Goal: Task Accomplishment & Management: Use online tool/utility

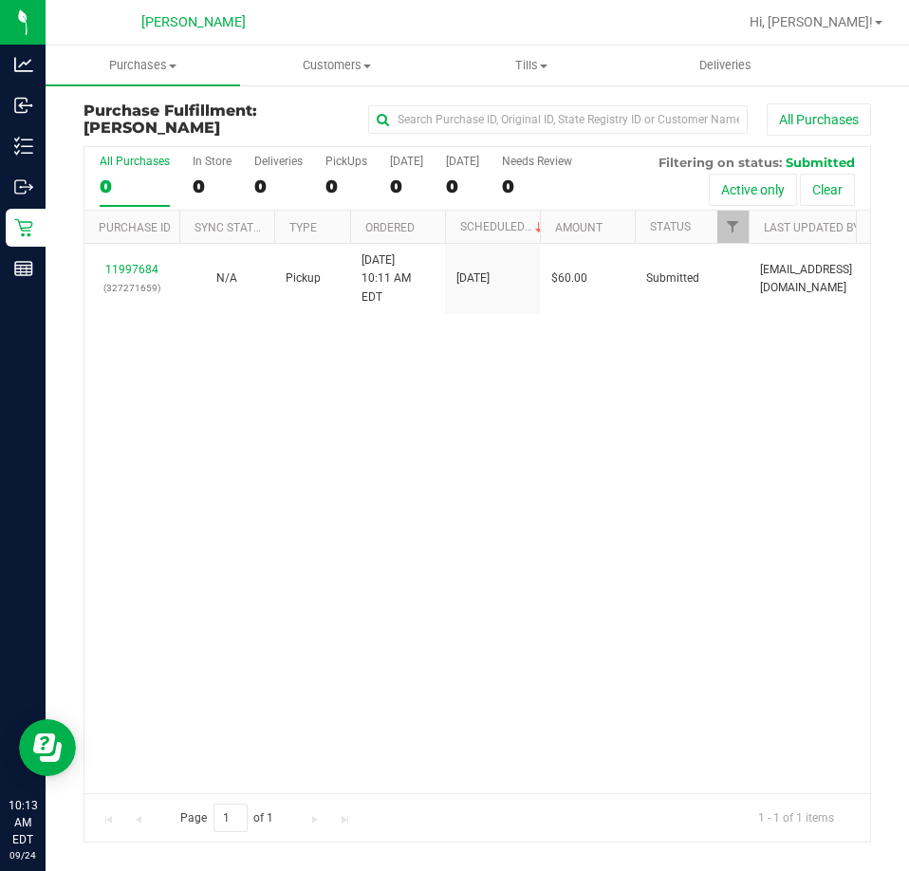
click at [497, 492] on div "11997684 (327271659) N/A Pickup [DATE] 10:11 AM EDT 9/24/2025 $60.00 Submitted …" at bounding box center [477, 518] width 786 height 549
click at [454, 414] on div "11997684 (327271659) N/A Pickup [DATE] 10:11 AM EDT 9/24/2025 $60.00 Submitted …" at bounding box center [477, 518] width 786 height 549
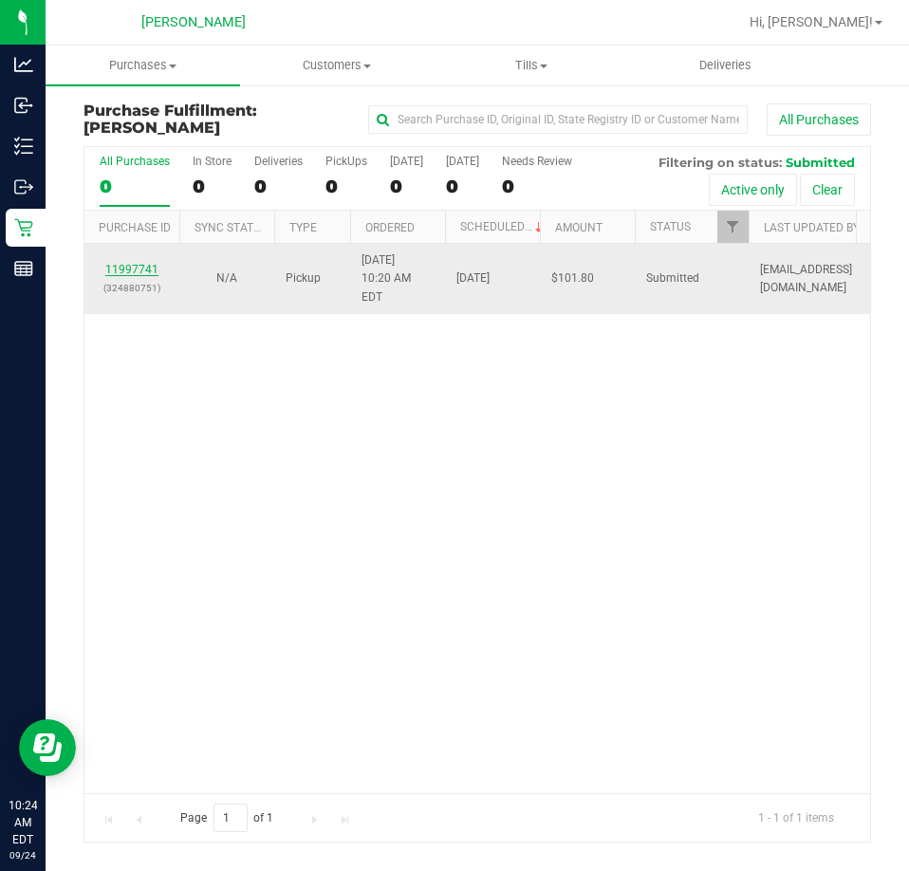
click at [121, 263] on link "11997741" at bounding box center [131, 269] width 53 height 13
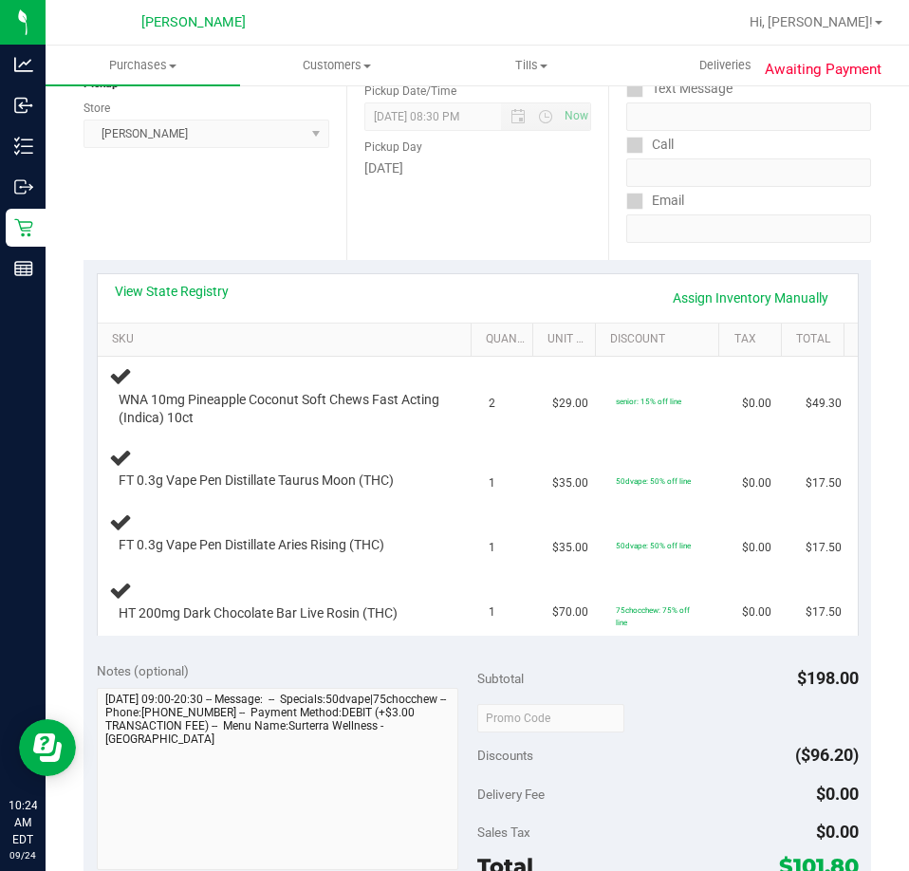
scroll to position [253, 0]
click at [164, 287] on link "View State Registry" at bounding box center [172, 290] width 114 height 19
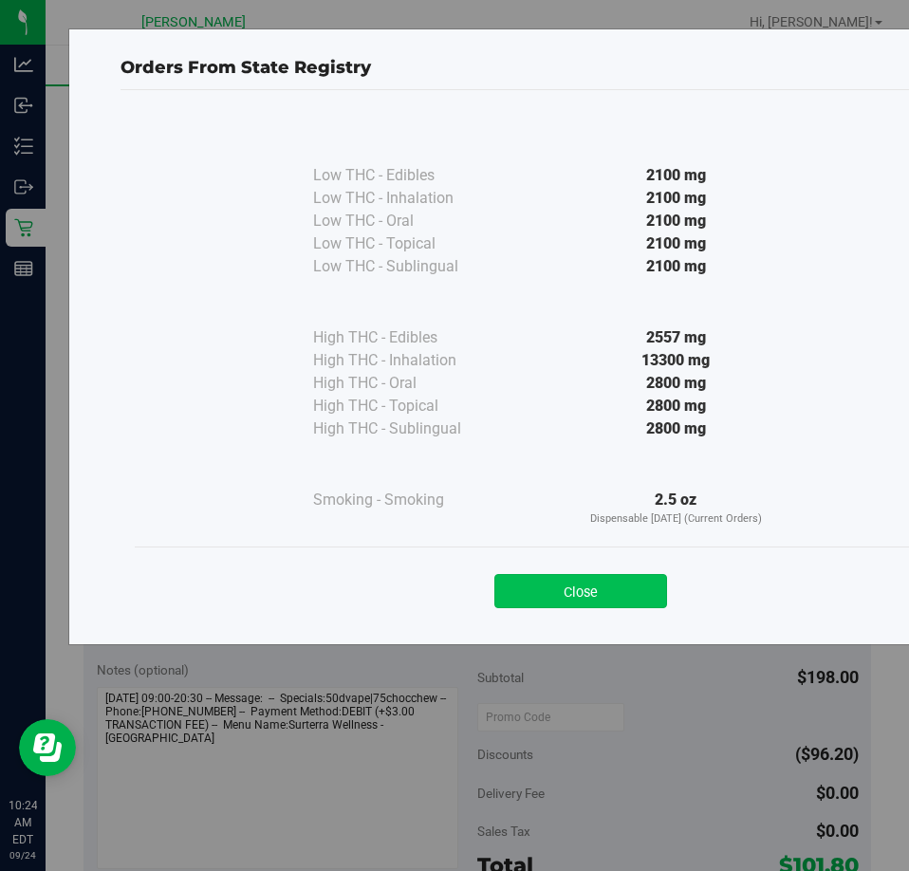
click at [578, 590] on button "Close" at bounding box center [581, 591] width 173 height 34
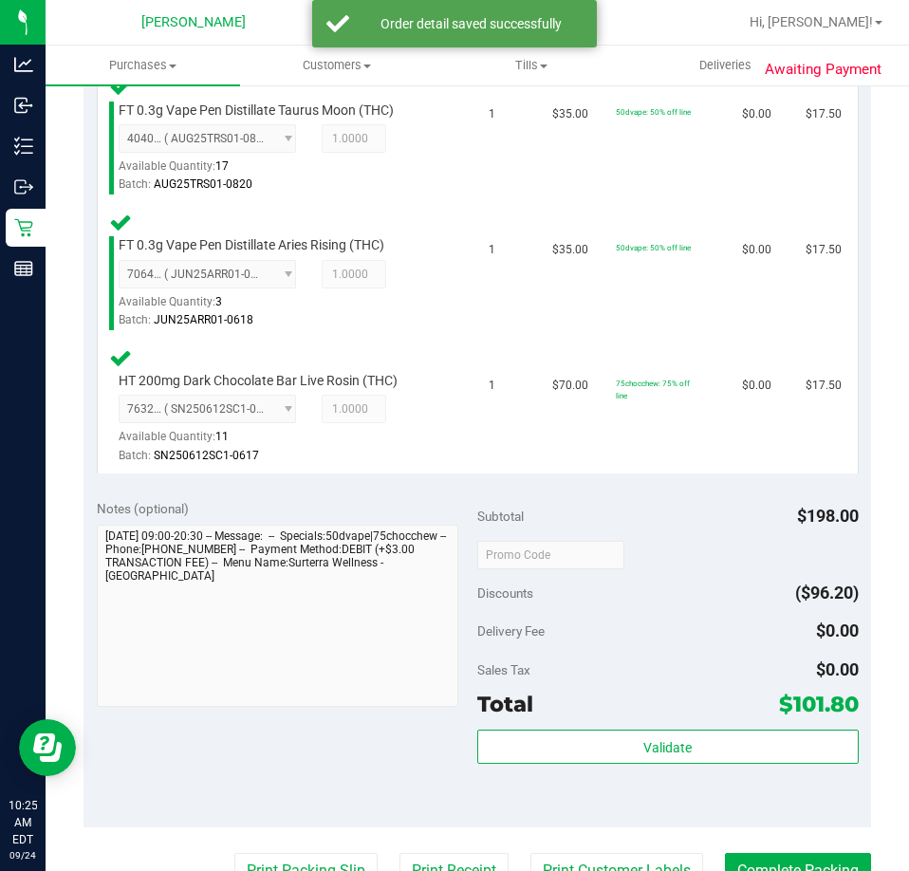
scroll to position [897, 0]
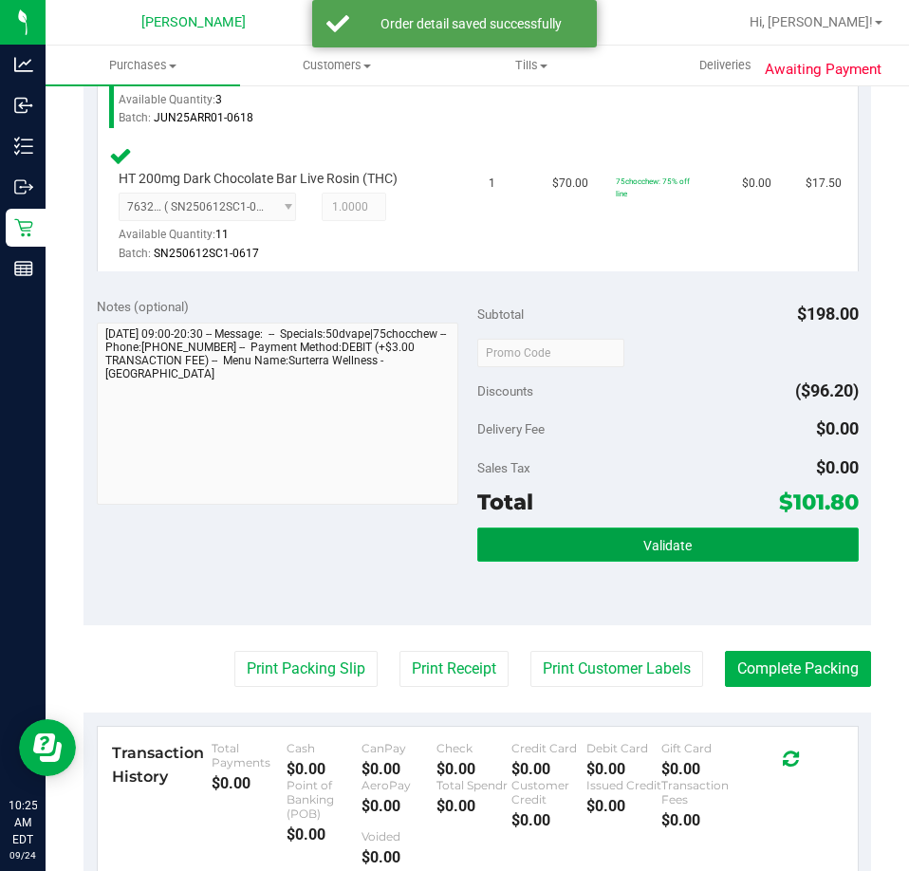
click at [705, 530] on button "Validate" at bounding box center [669, 545] width 382 height 34
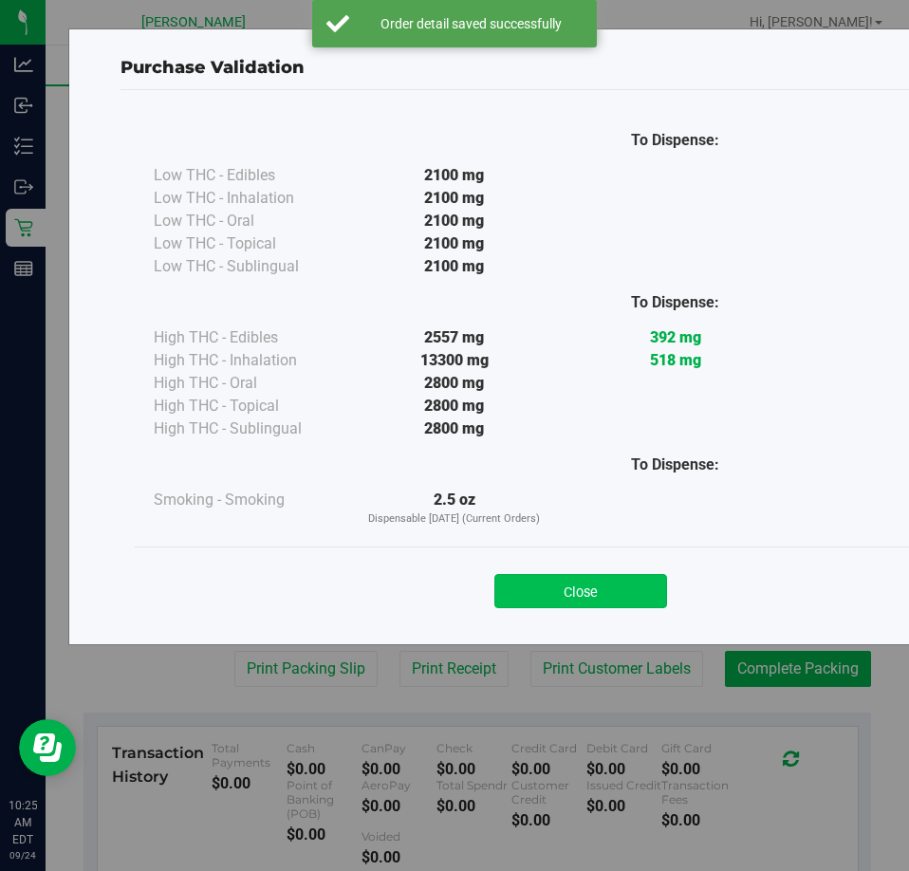
click at [606, 580] on button "Close" at bounding box center [581, 591] width 173 height 34
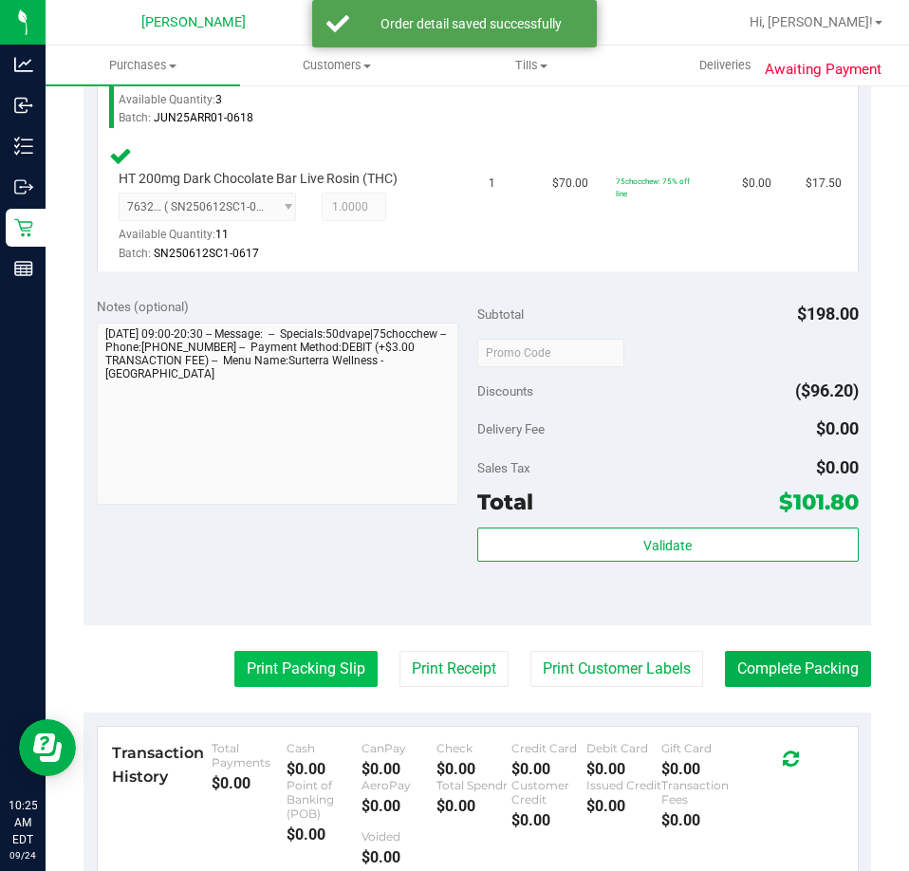
click at [293, 671] on button "Print Packing Slip" at bounding box center [305, 669] width 143 height 36
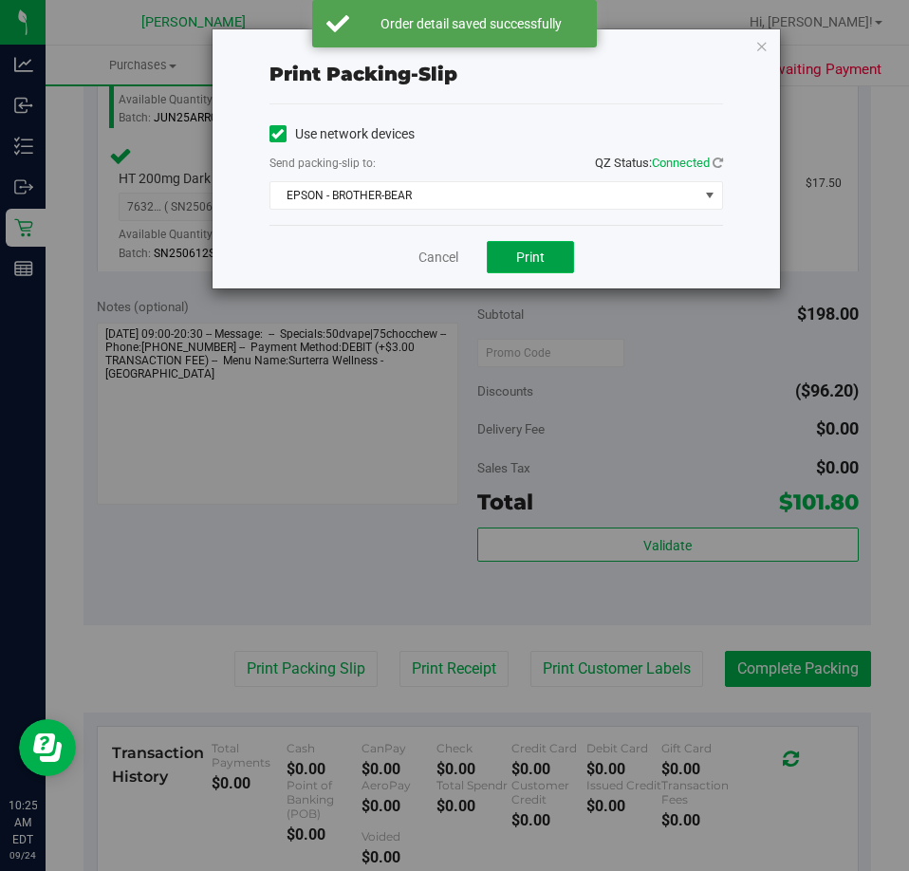
click at [558, 266] on button "Print" at bounding box center [530, 257] width 87 height 32
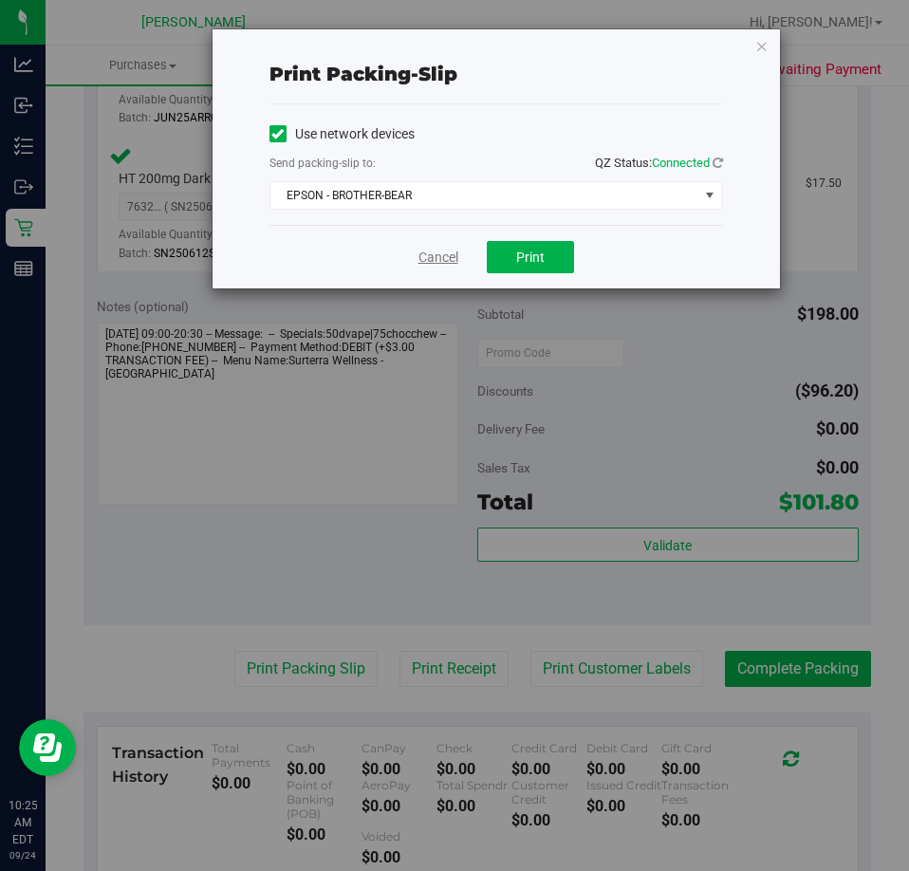
click at [435, 252] on link "Cancel" at bounding box center [439, 258] width 40 height 20
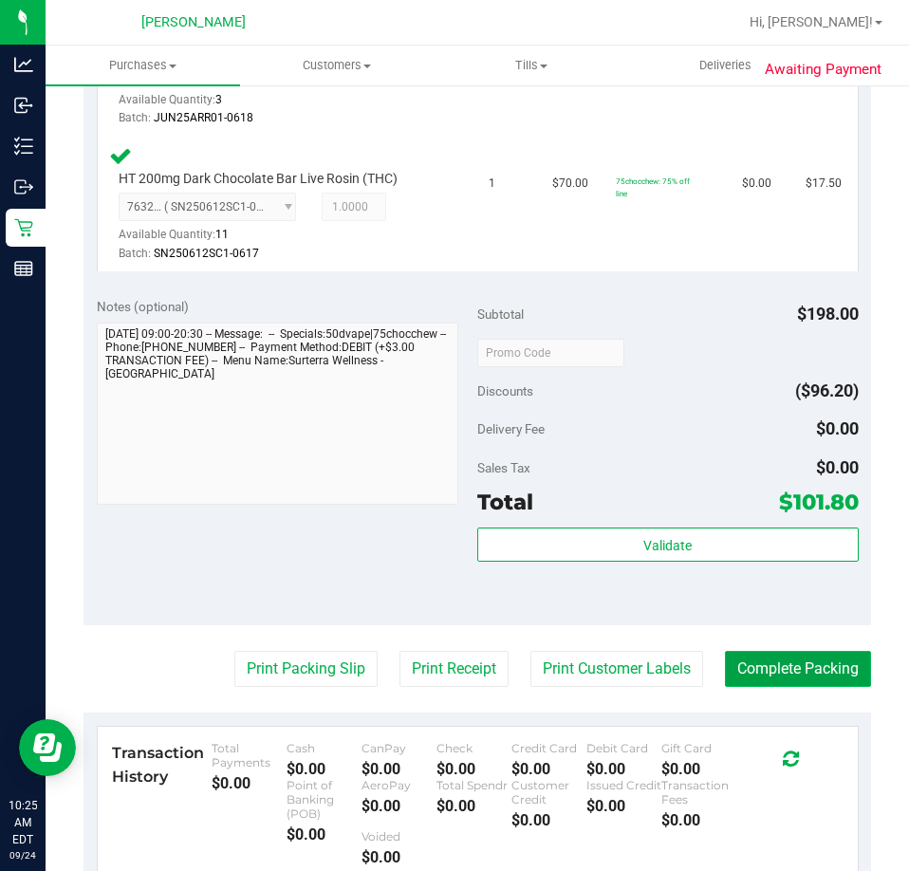
click at [812, 665] on button "Complete Packing" at bounding box center [798, 669] width 146 height 36
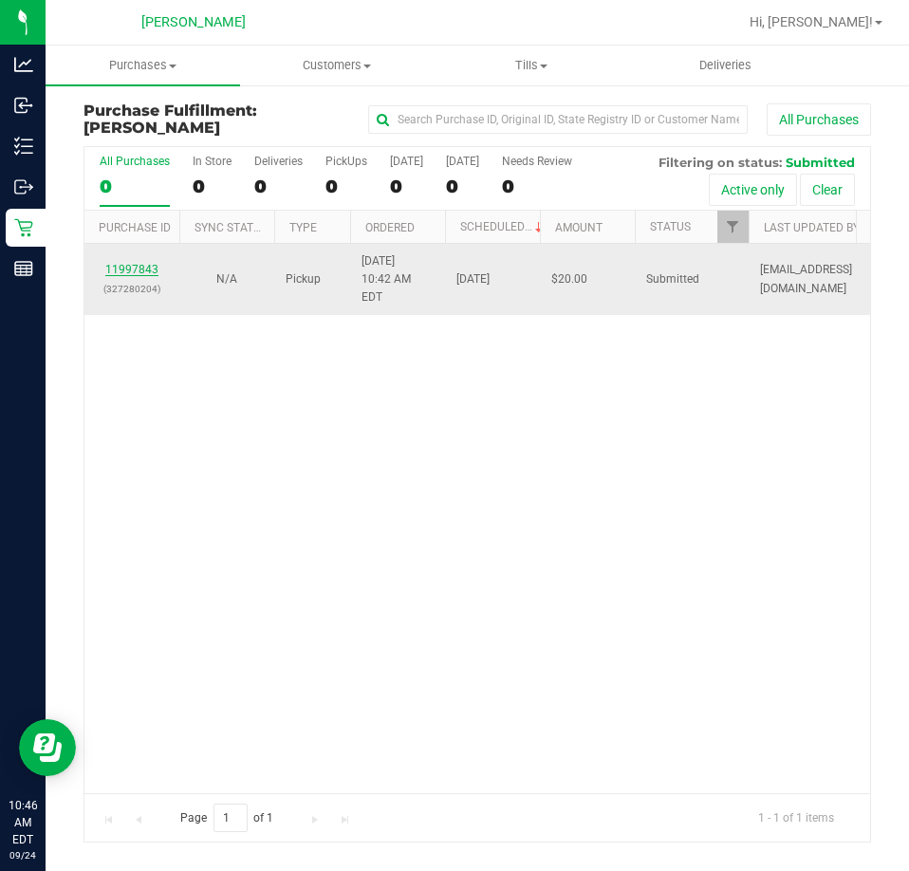
click at [134, 269] on link "11997843" at bounding box center [131, 269] width 53 height 13
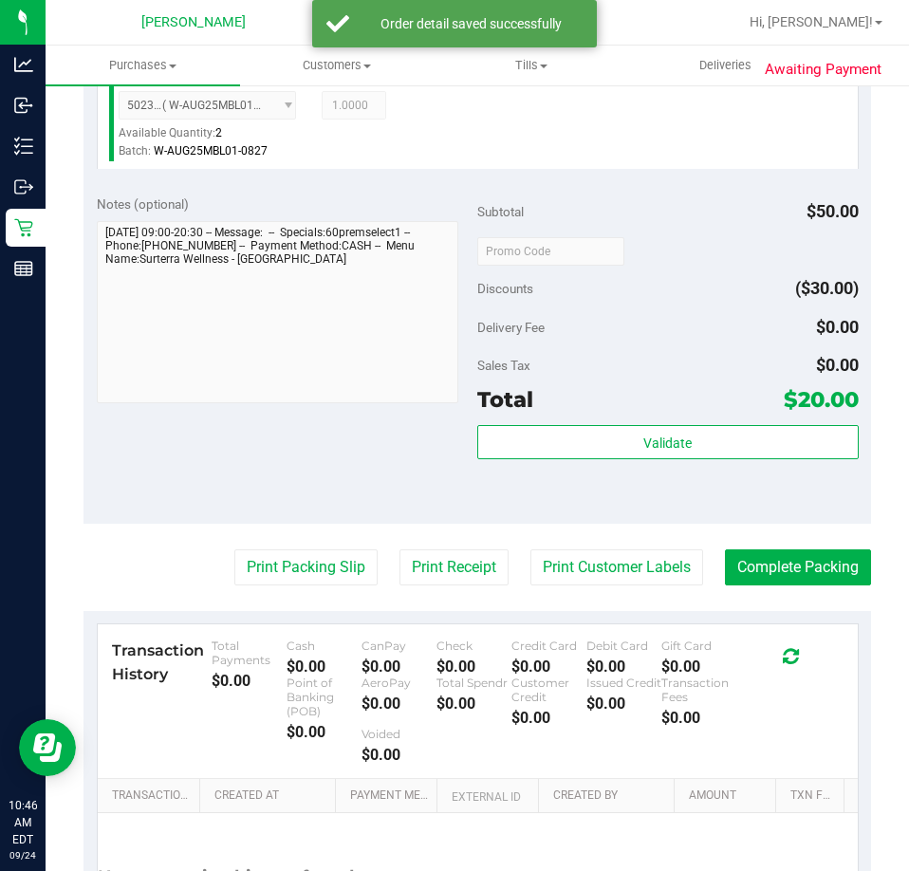
scroll to position [607, 0]
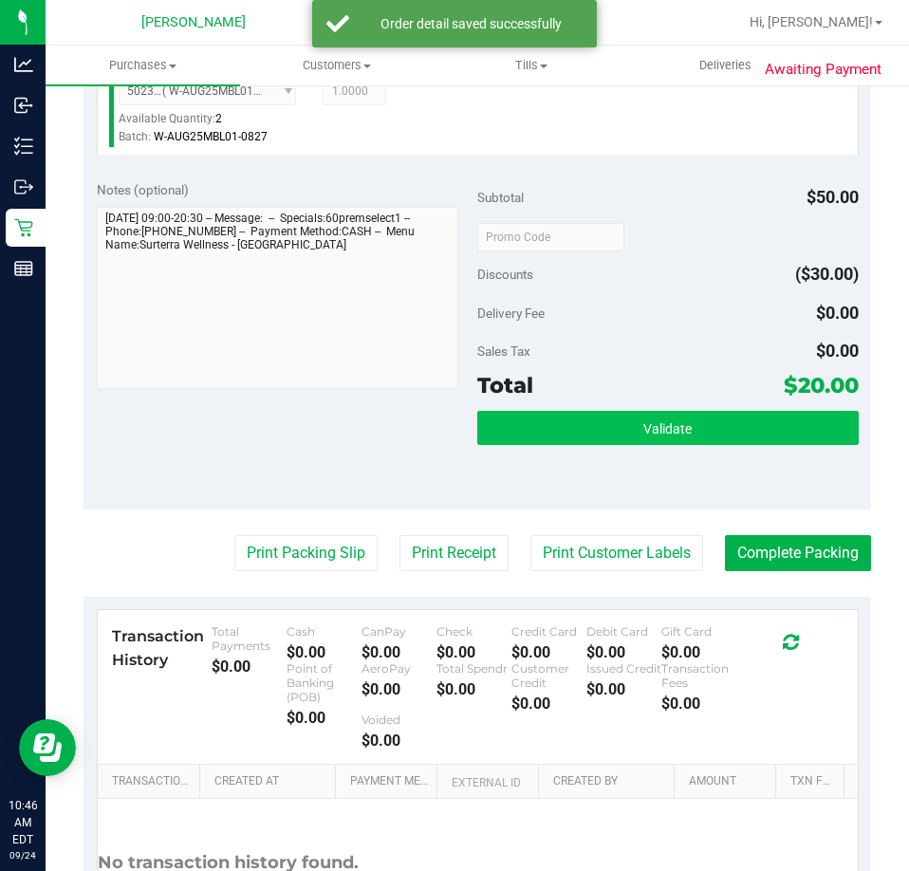
click at [609, 413] on button "Validate" at bounding box center [669, 428] width 382 height 34
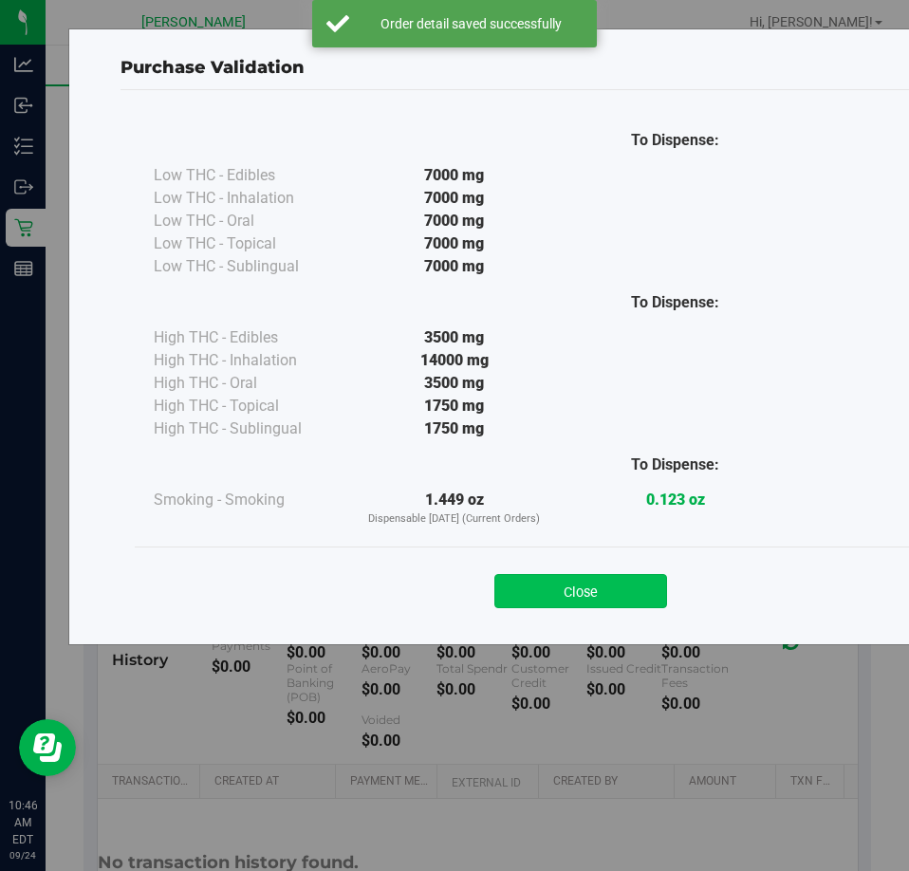
click at [611, 603] on button "Close" at bounding box center [581, 591] width 173 height 34
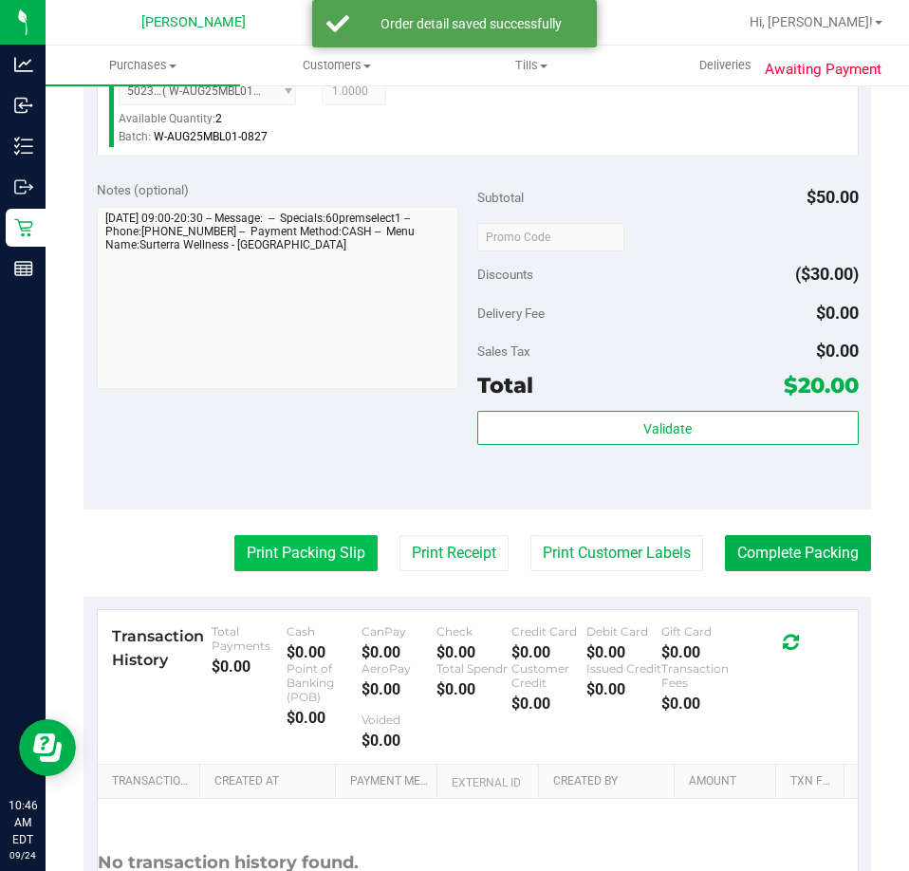
click at [316, 558] on button "Print Packing Slip" at bounding box center [305, 553] width 143 height 36
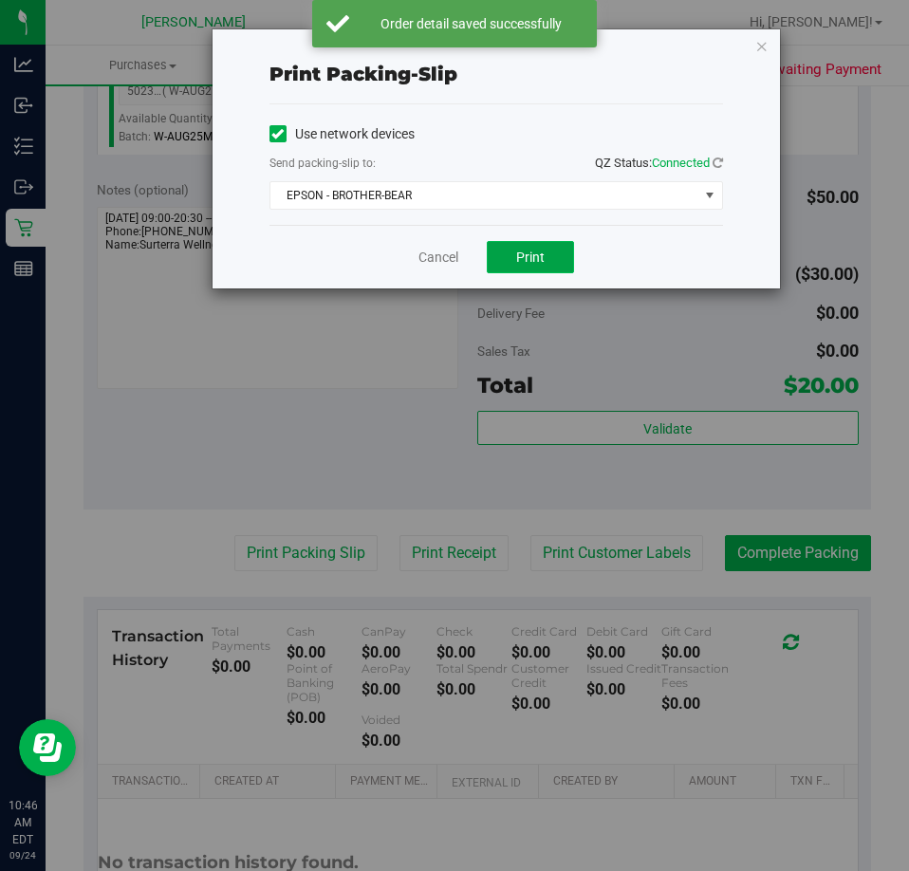
click at [569, 248] on button "Print" at bounding box center [530, 257] width 87 height 32
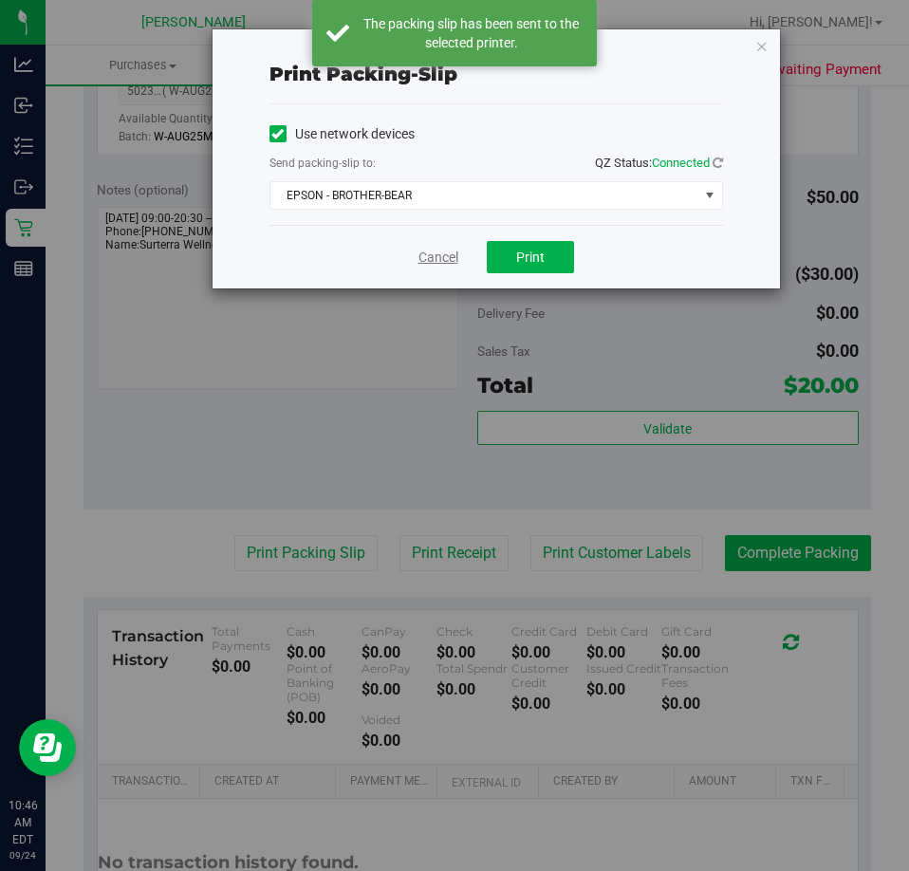
click at [421, 254] on link "Cancel" at bounding box center [439, 258] width 40 height 20
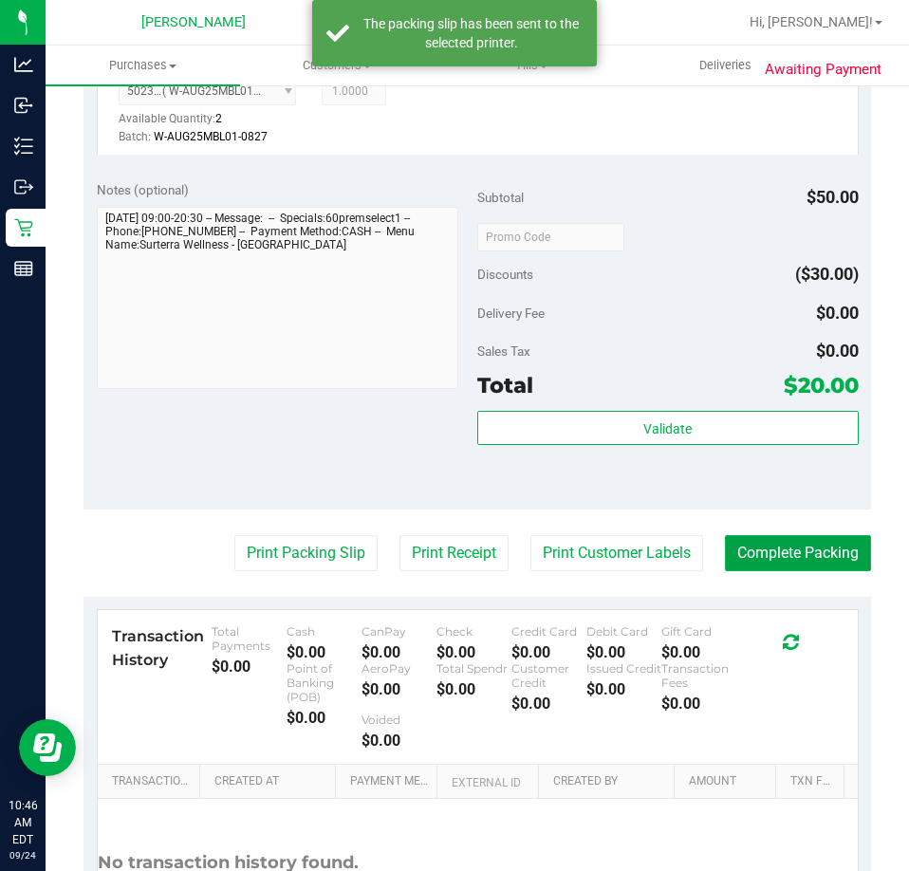
click at [782, 571] on button "Complete Packing" at bounding box center [798, 553] width 146 height 36
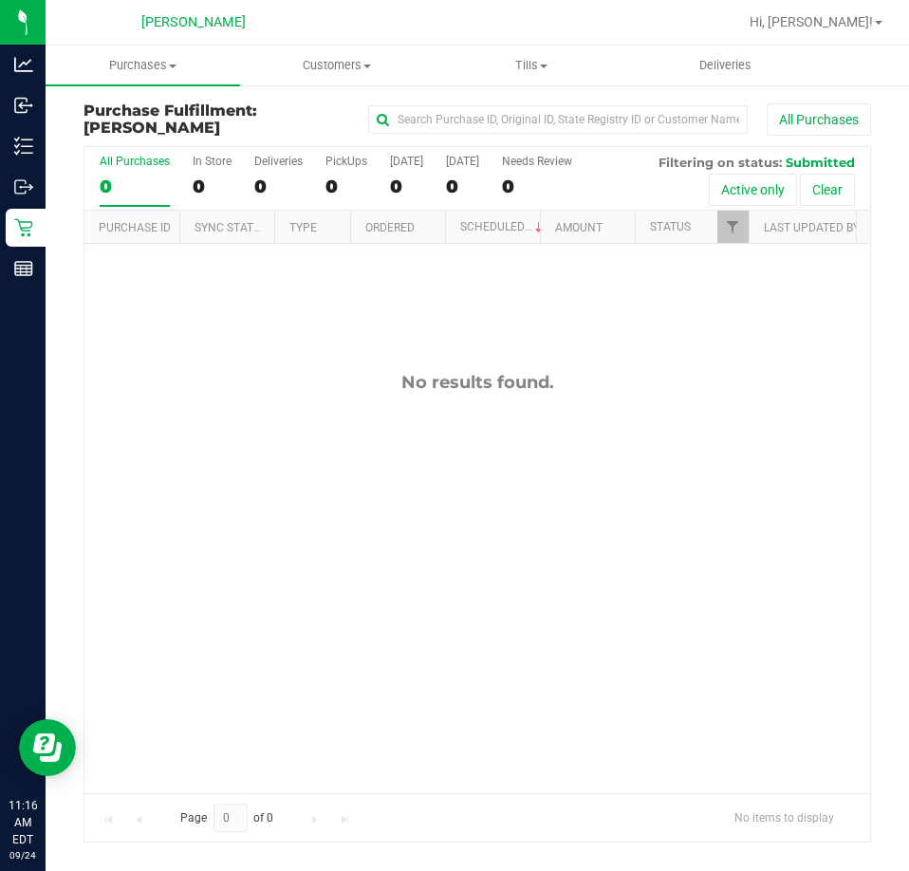
click at [347, 416] on div "No results found." at bounding box center [477, 582] width 786 height 677
click at [558, 576] on div "No results found." at bounding box center [477, 582] width 786 height 677
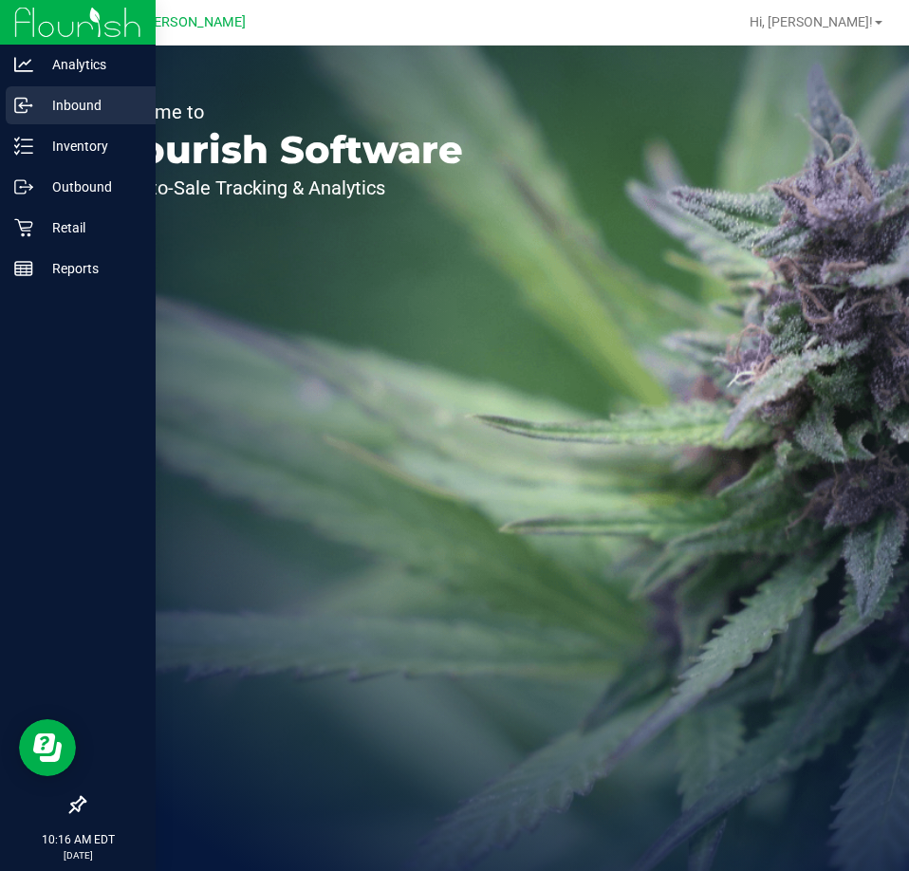
click at [84, 116] on p "Inbound" at bounding box center [90, 105] width 114 height 23
